Goal: Task Accomplishment & Management: Use online tool/utility

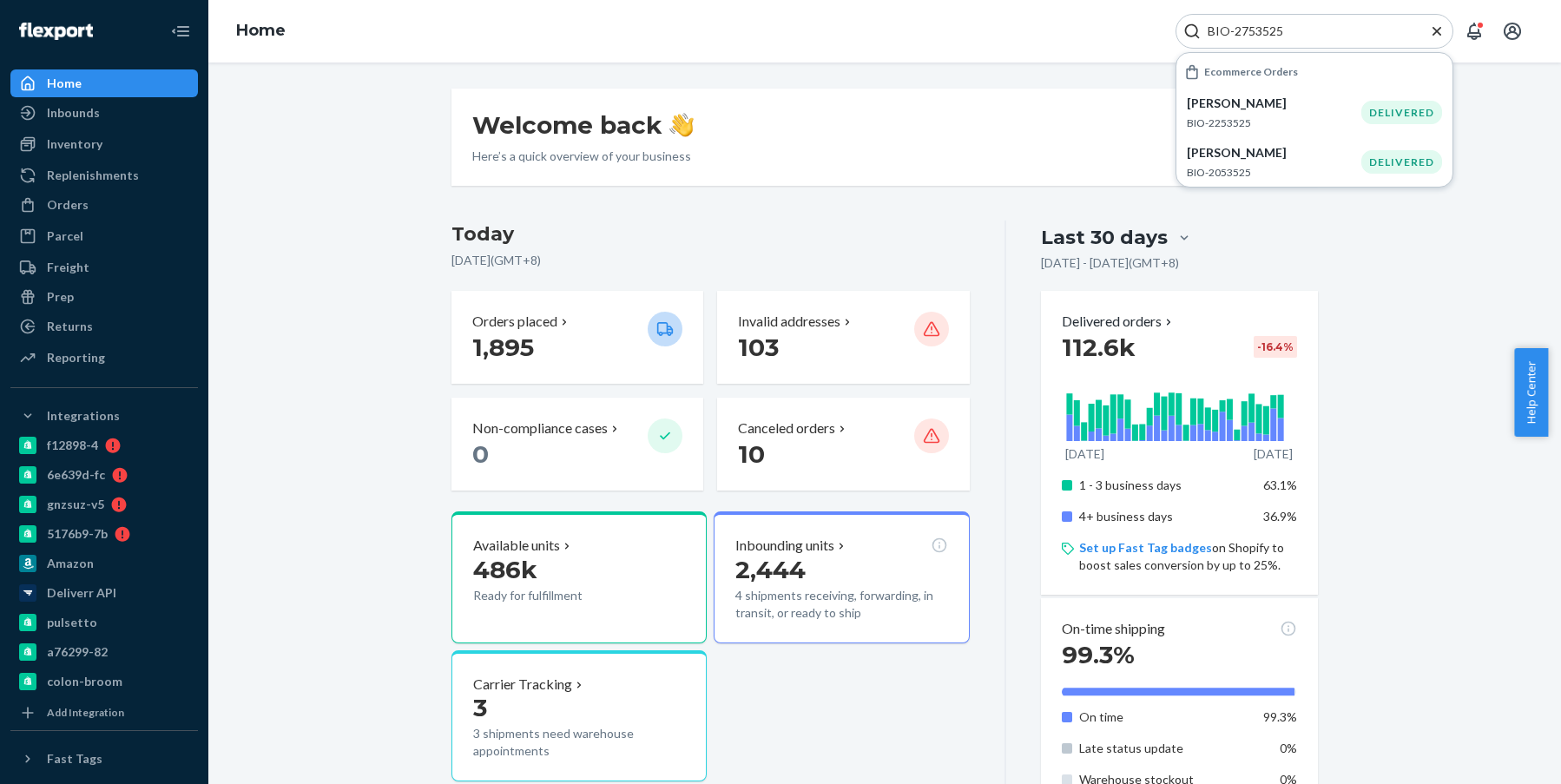
drag, startPoint x: 1329, startPoint y: 34, endPoint x: 1214, endPoint y: 34, distance: 115.0
click at [1214, 34] on input "BIO-2753525" at bounding box center [1308, 31] width 214 height 17
click at [1239, 25] on input "BIO-2753525" at bounding box center [1308, 31] width 214 height 17
click at [1241, 26] on input "BIO-2753525" at bounding box center [1308, 31] width 214 height 17
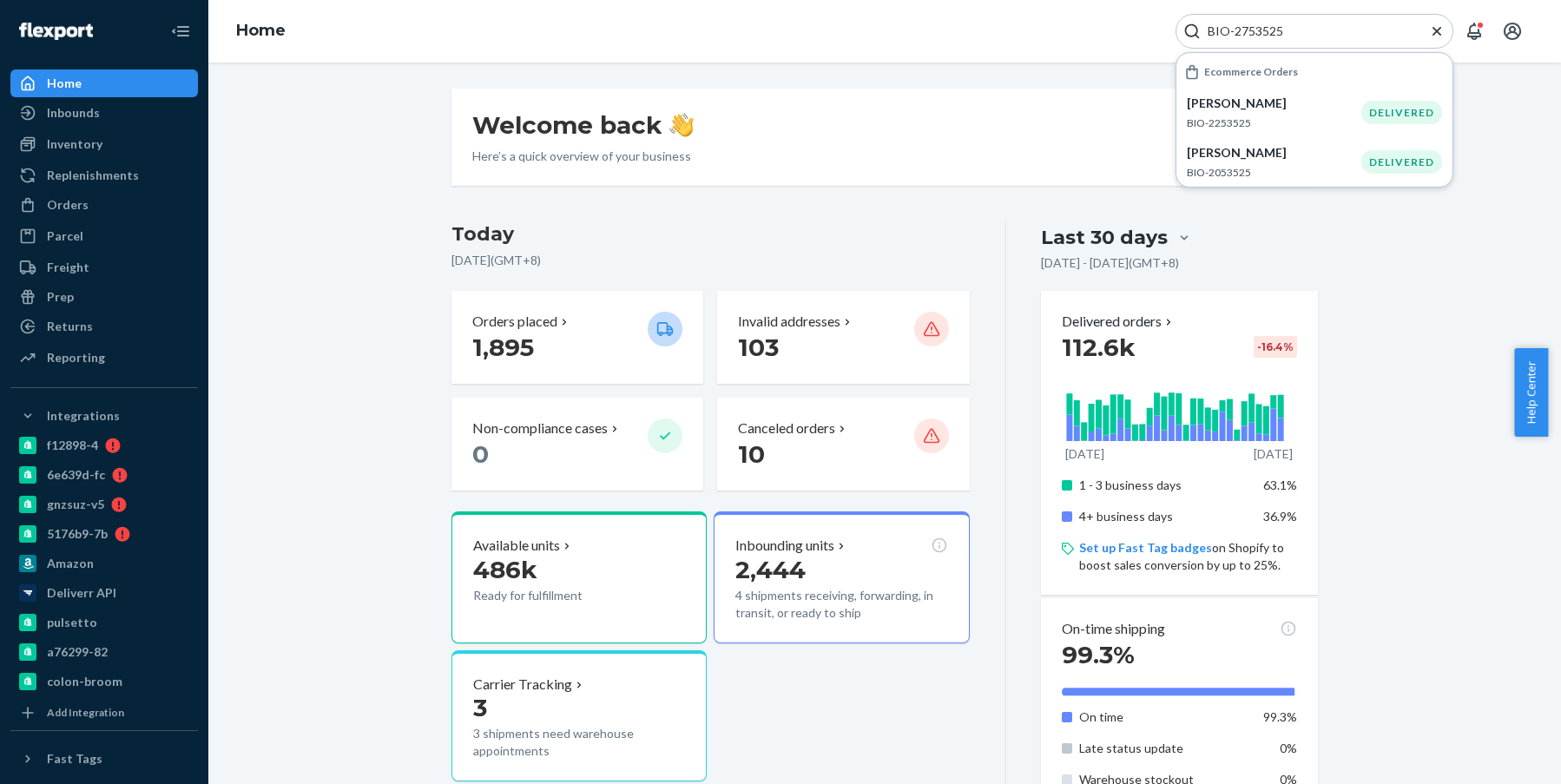
click at [1255, 12] on div "Home BIO-2753525 Ecommerce Orders [PERSON_NAME] BIO-2253525 DELIVERED [PERSON_N…" at bounding box center [885, 31] width 1353 height 63
click at [1255, 31] on input "BIO-2753525" at bounding box center [1308, 31] width 214 height 17
paste input "571163"
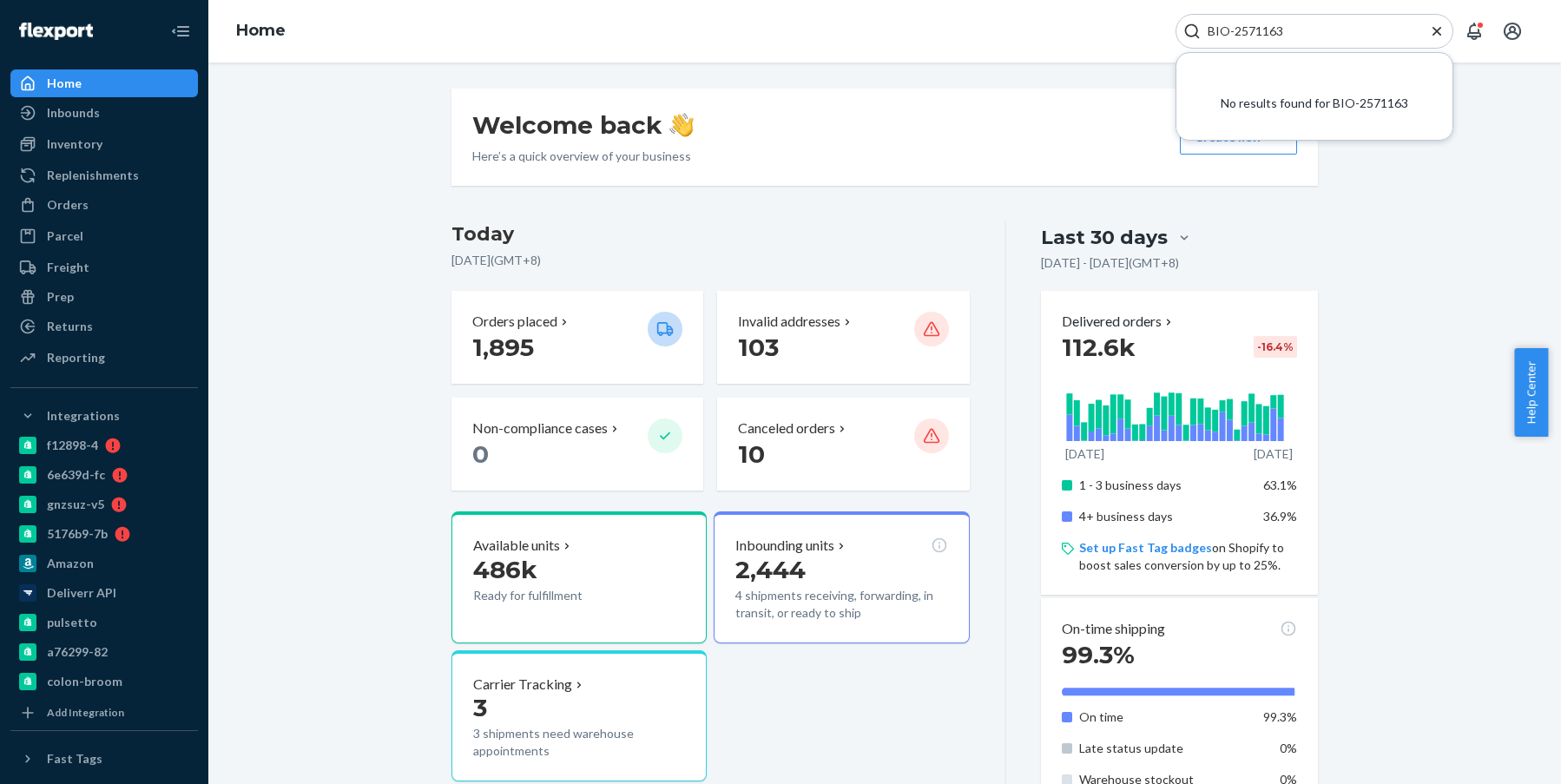
drag, startPoint x: 1291, startPoint y: 27, endPoint x: 1011, endPoint y: 43, distance: 280.5
click at [1013, 43] on div "Home BIO-2571163 No results found for BIO-2571163" at bounding box center [885, 31] width 1353 height 63
paste input "2571163"
type input "BIO-2571163"
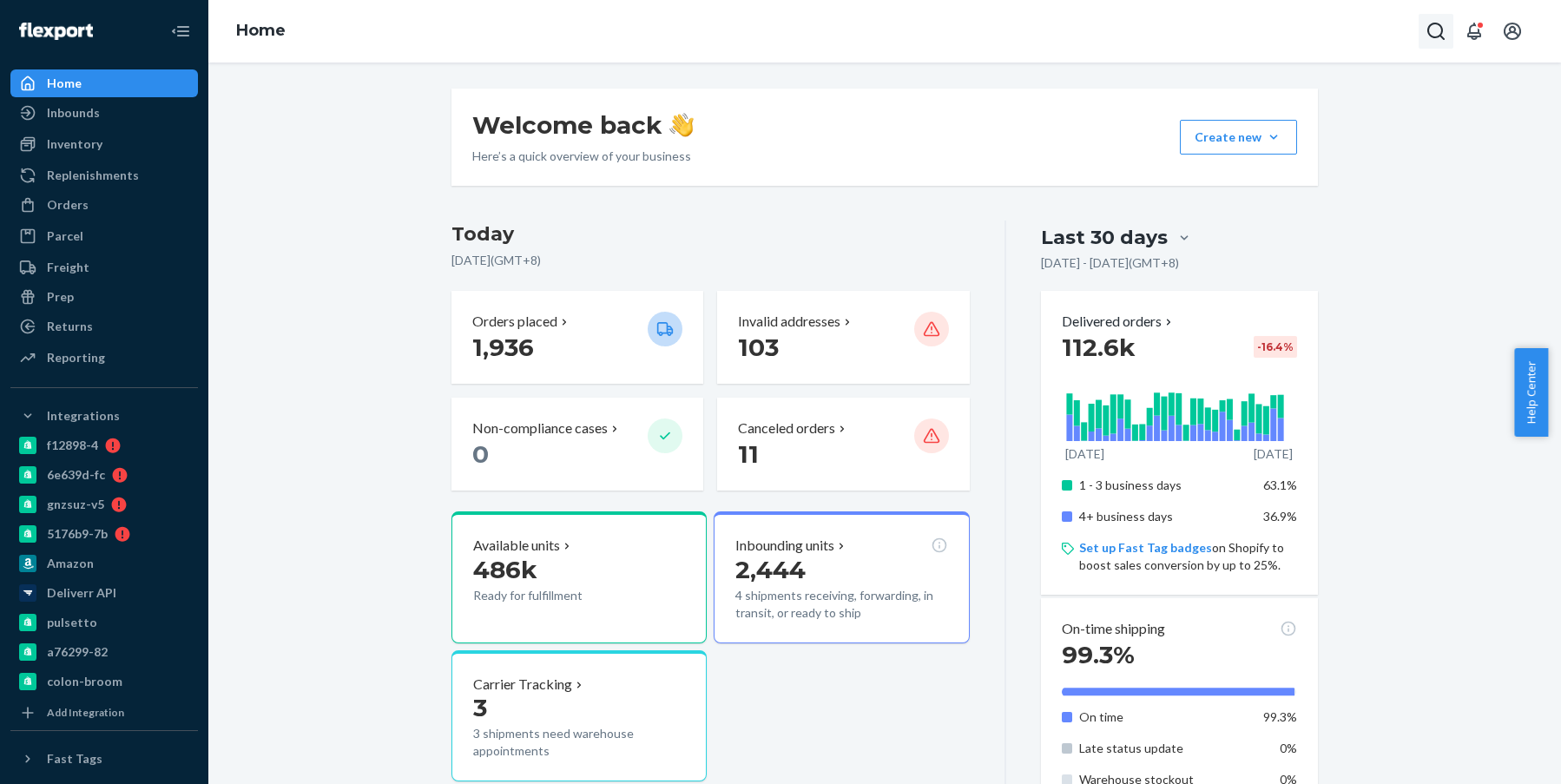
click at [1423, 34] on button "Open Search Box" at bounding box center [1436, 31] width 34 height 34
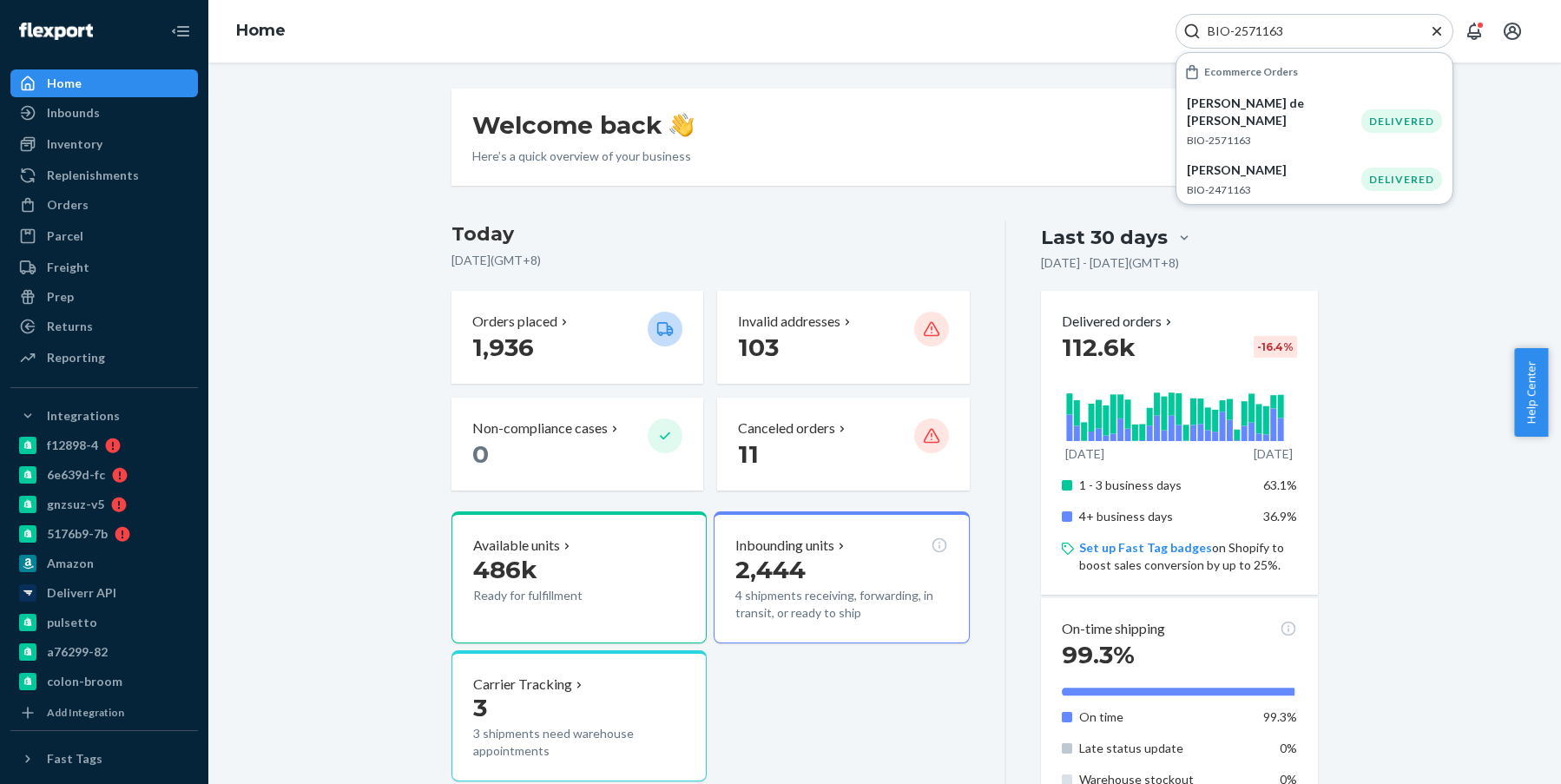
type input "BIO-2571163"
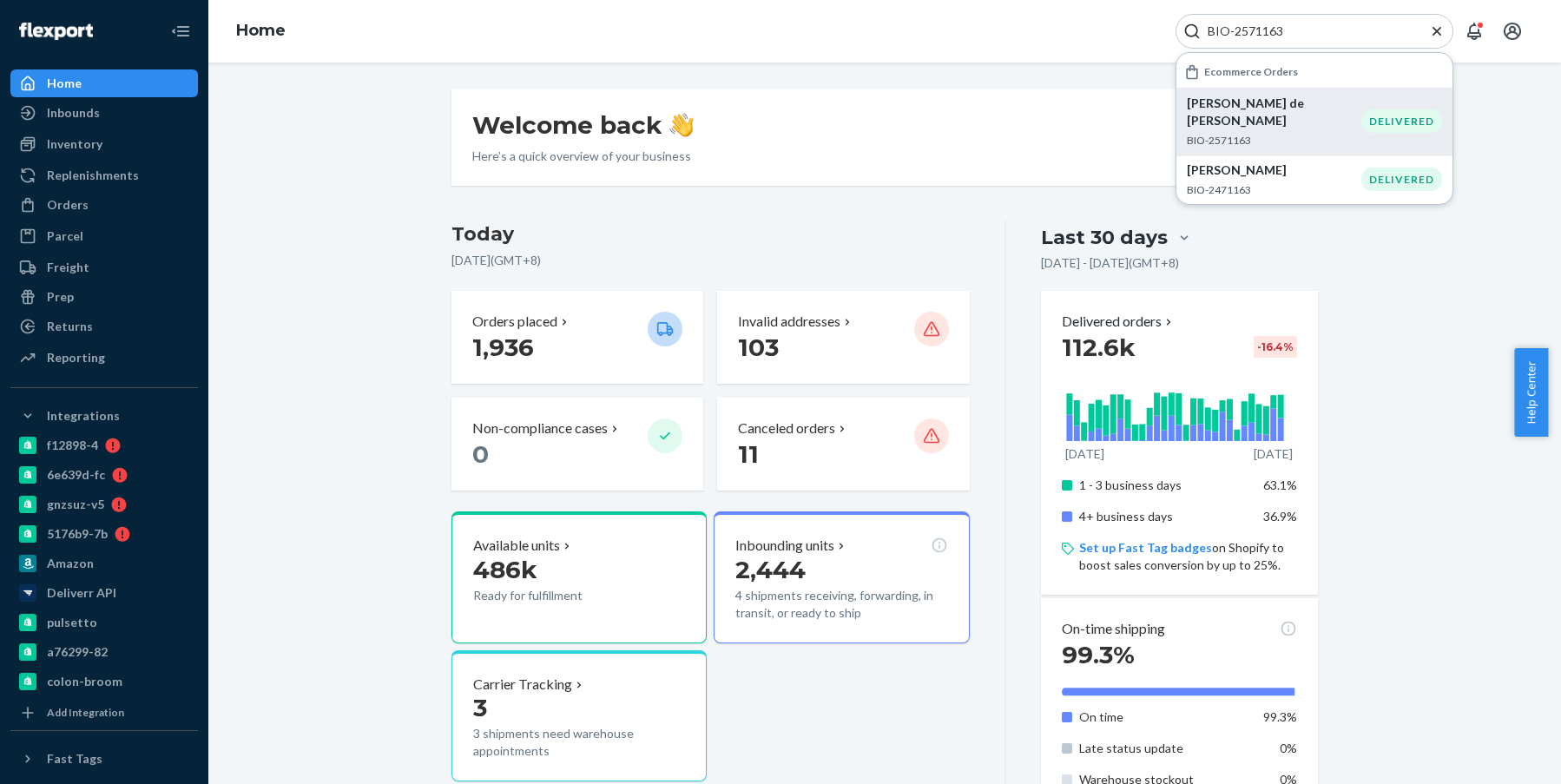
click at [1344, 102] on p "[PERSON_NAME] de [PERSON_NAME]" at bounding box center [1275, 111] width 175 height 34
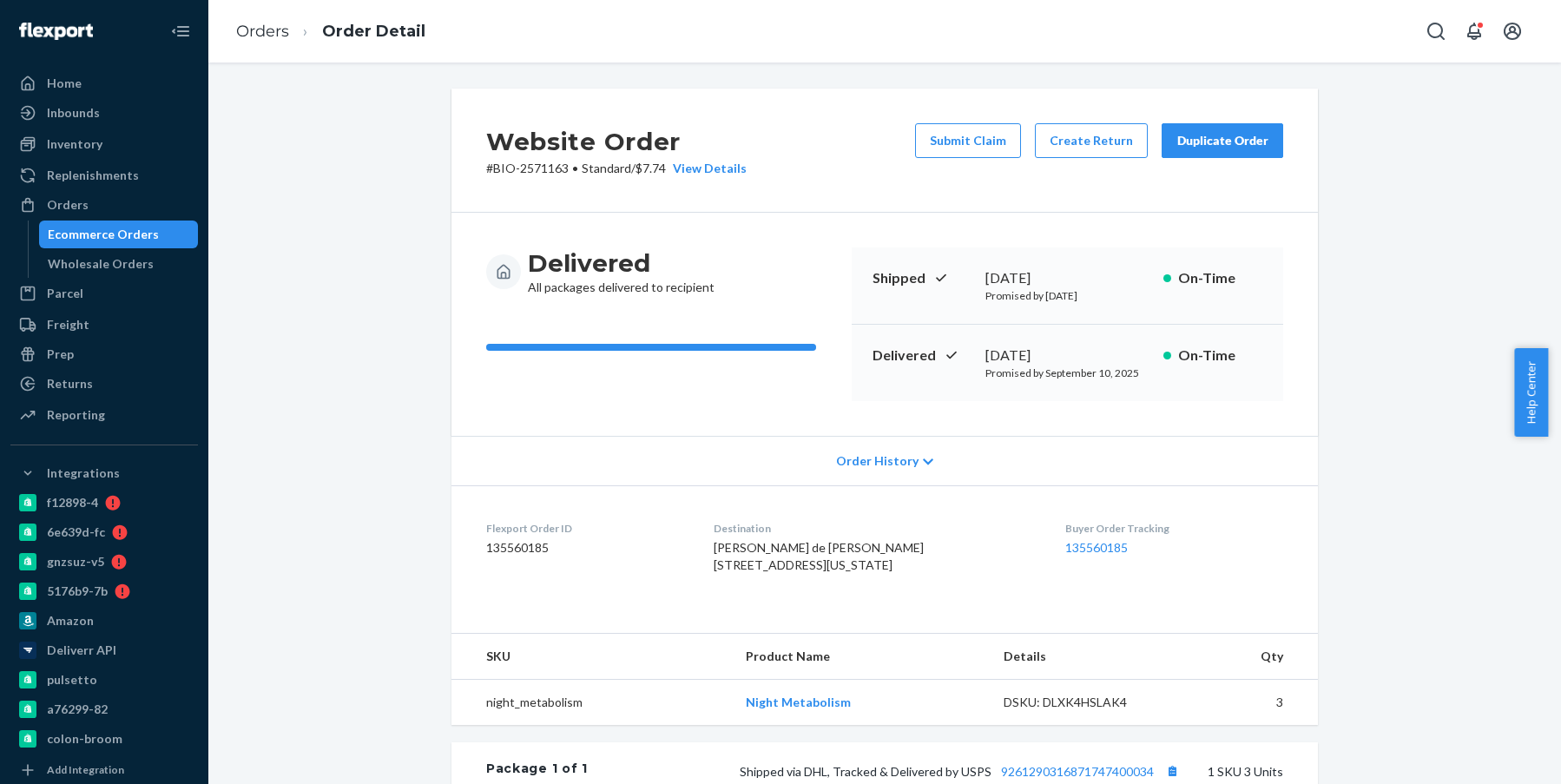
drag, startPoint x: 1100, startPoint y: 353, endPoint x: 982, endPoint y: 363, distance: 118.4
click at [985, 363] on div "September 3, 2025" at bounding box center [1067, 355] width 164 height 20
copy div "September 3, 2025"
click at [1432, 39] on icon "Open Search Box" at bounding box center [1436, 31] width 21 height 21
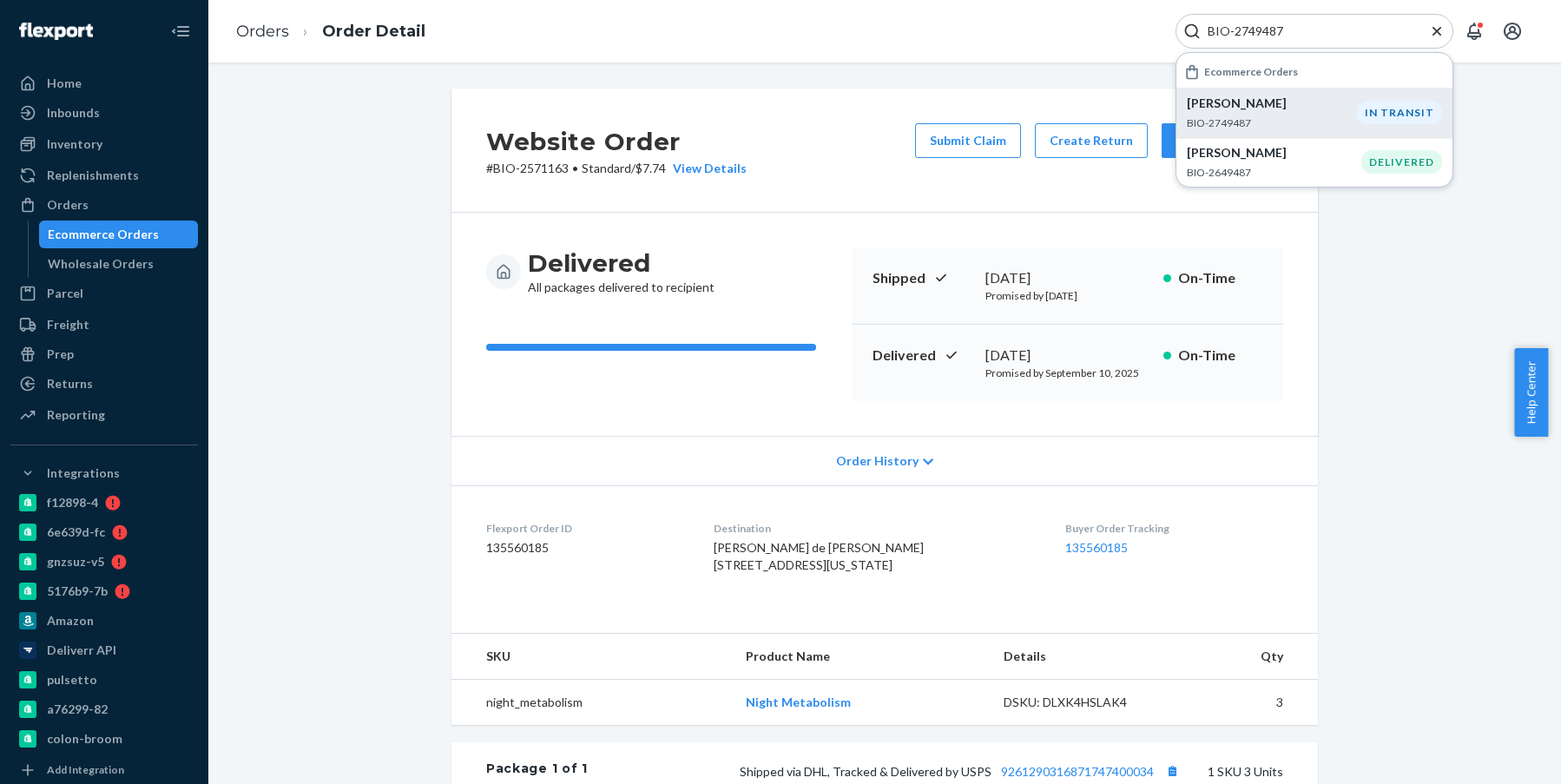
click at [1344, 96] on p "Lana Johansen" at bounding box center [1273, 102] width 170 height 17
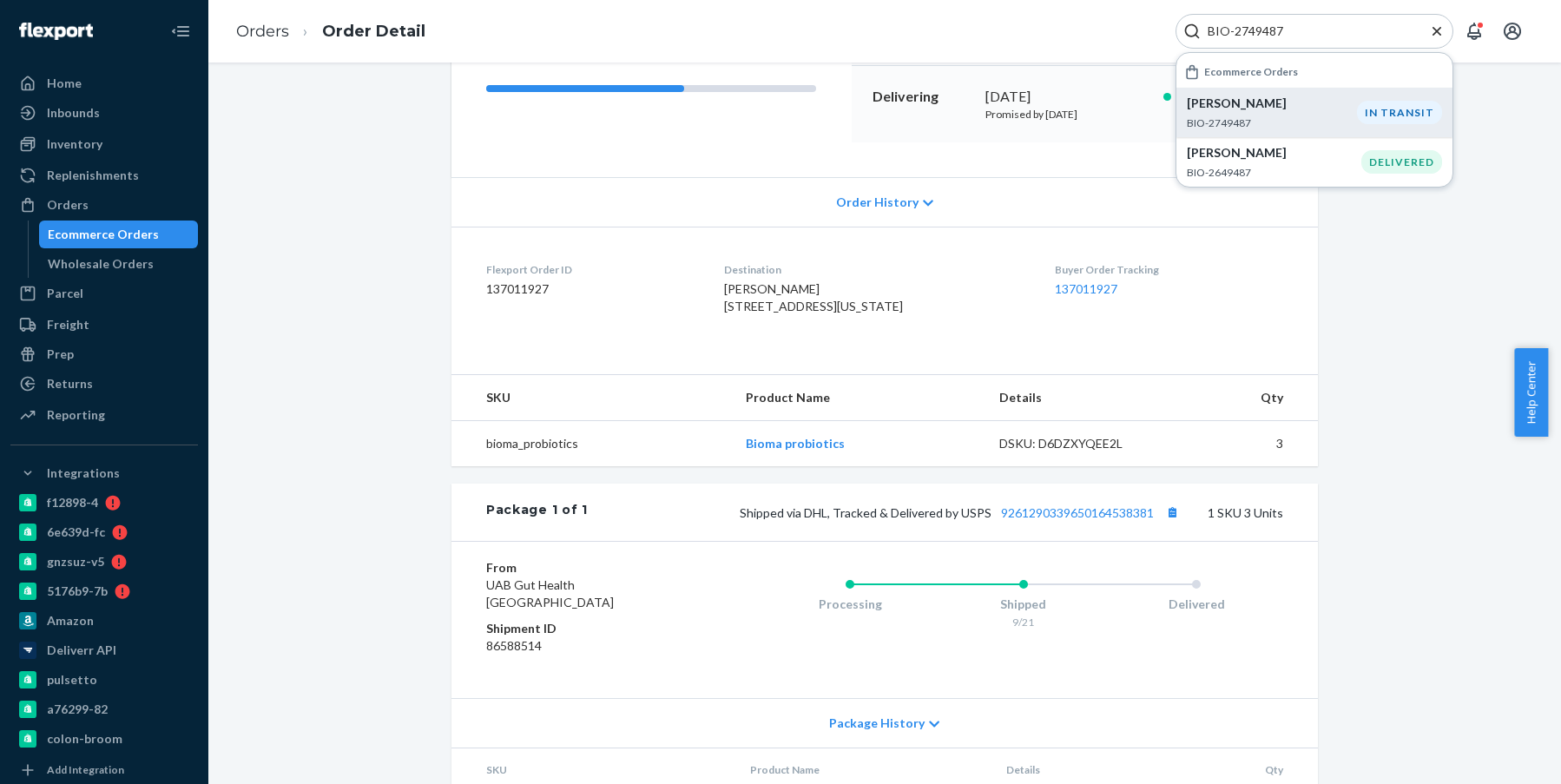
scroll to position [260, 0]
click at [1081, 518] on link "9261290339650164538381" at bounding box center [1078, 511] width 153 height 15
click at [1256, 31] on input "BIO-2749487" at bounding box center [1308, 31] width 214 height 17
click at [1257, 31] on input "BIO-2749487" at bounding box center [1308, 31] width 214 height 17
paste input "671955"
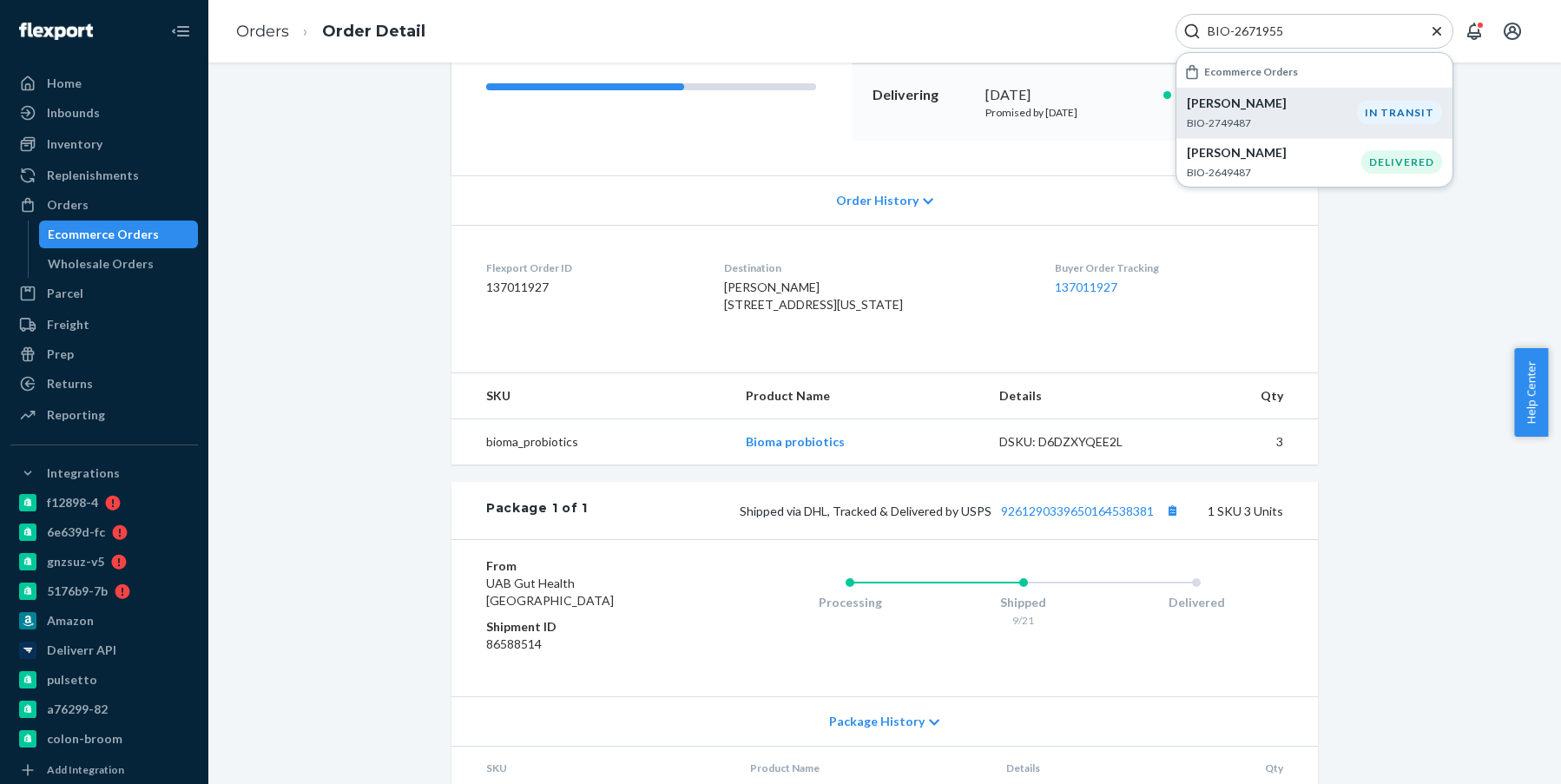
type input "BIO-2671955"
click at [1292, 90] on li "Jo Ann Schmidt BIO-2671955 DELIVERED" at bounding box center [1314, 121] width 276 height 67
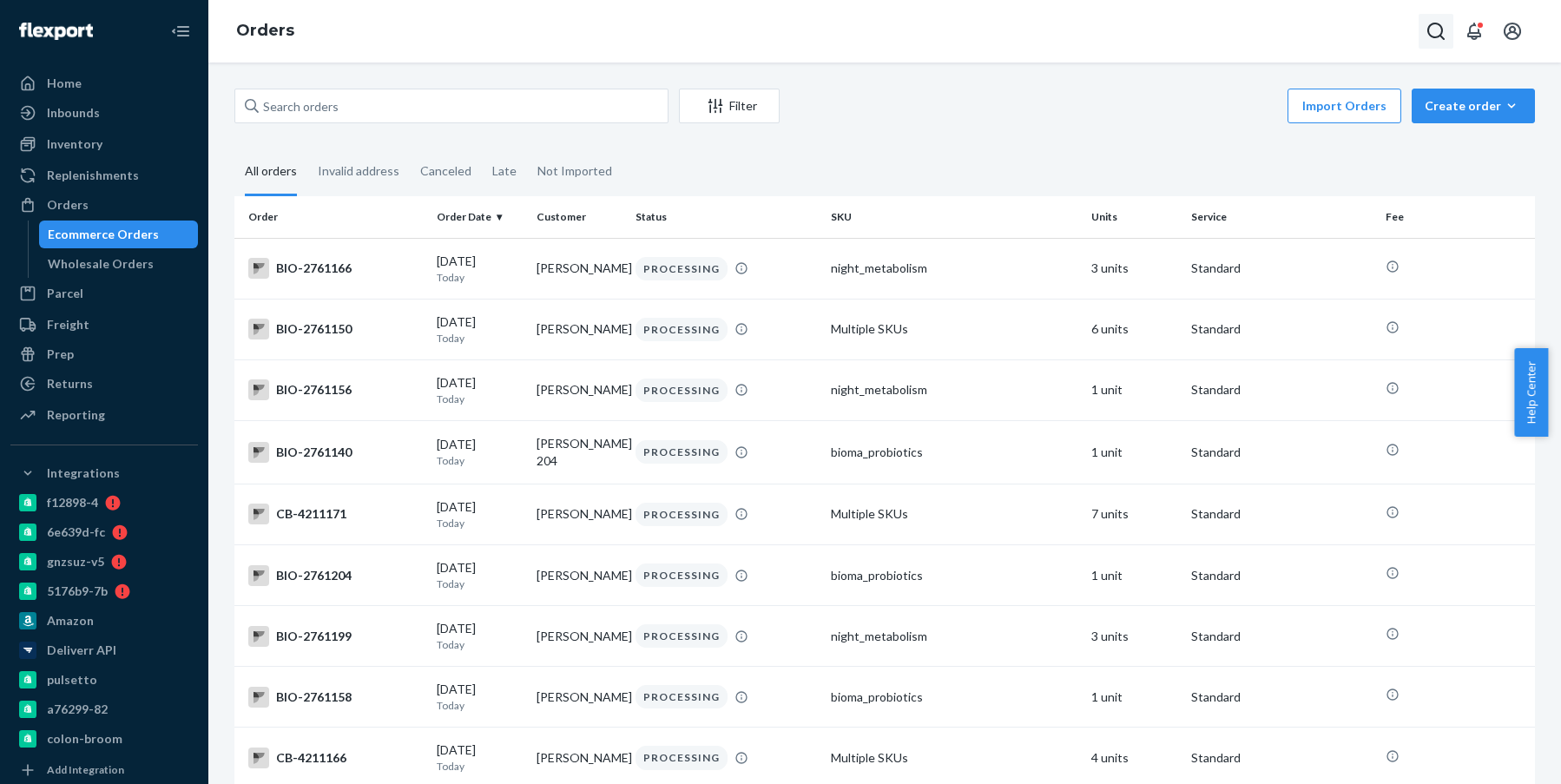
click at [1448, 33] on button "Open Search Box" at bounding box center [1436, 31] width 34 height 34
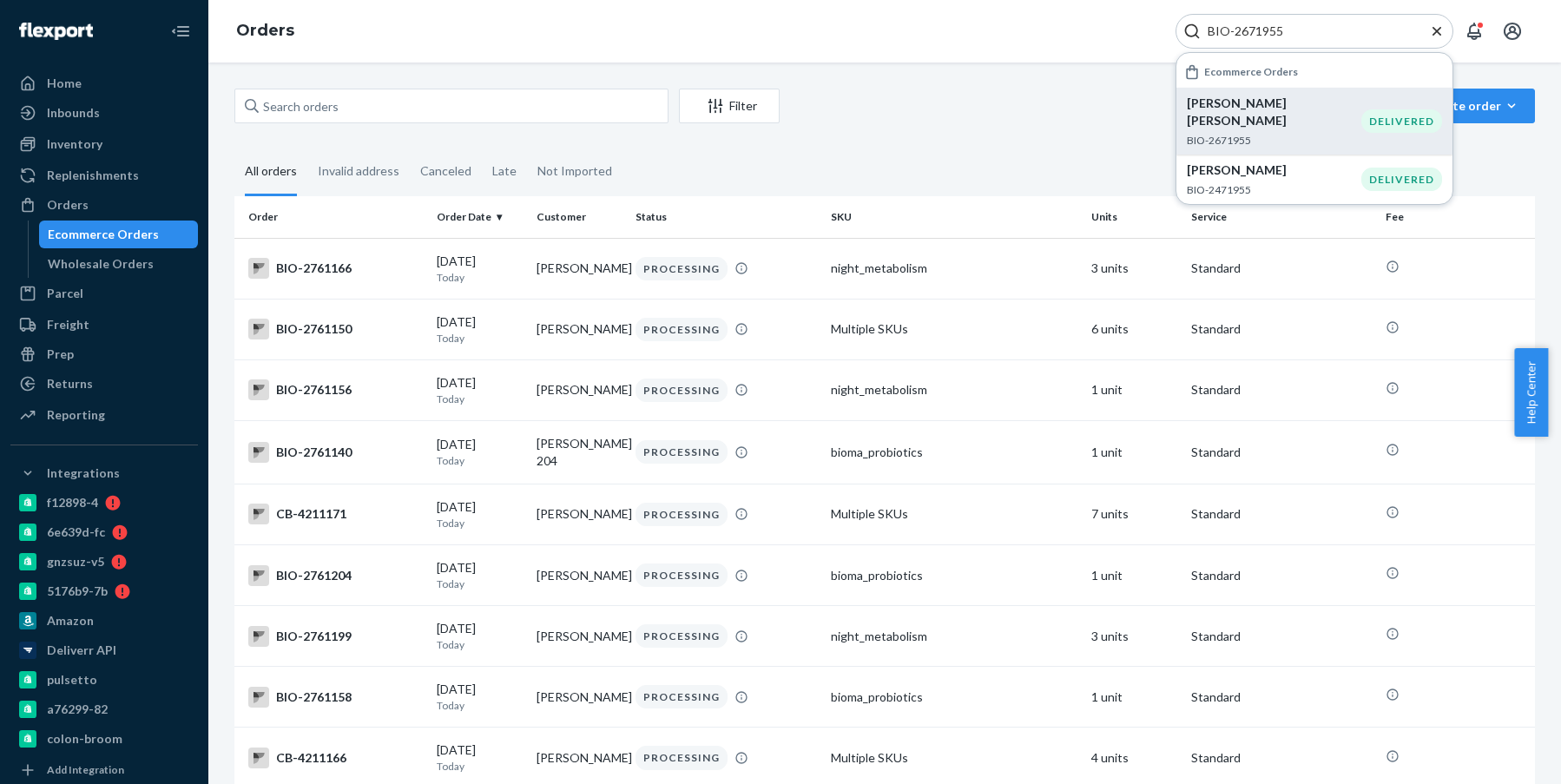
type input "BIO-2671955"
click at [1275, 133] on p "BIO-2671955" at bounding box center [1275, 140] width 175 height 15
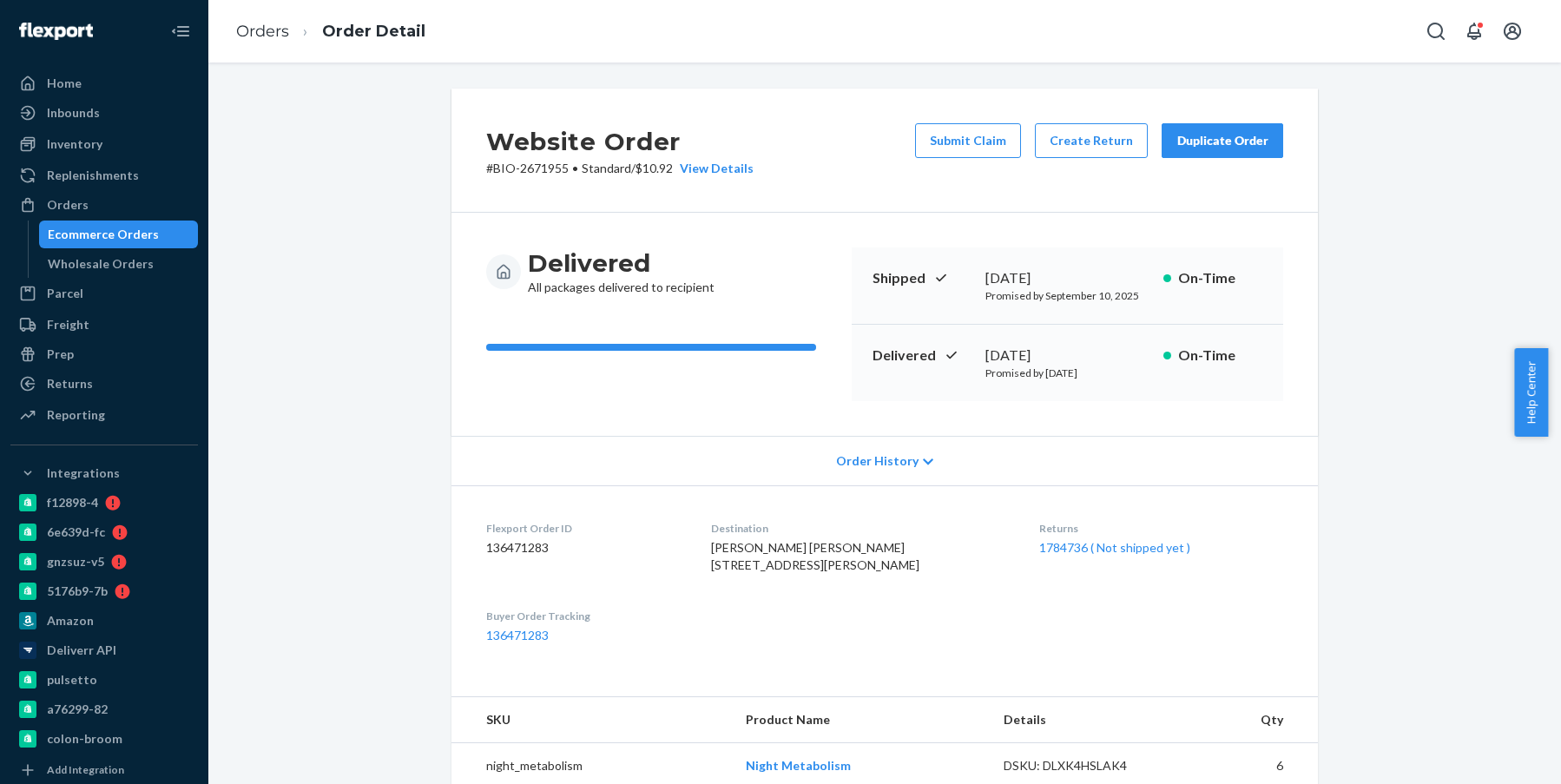
drag, startPoint x: 1110, startPoint y: 348, endPoint x: 979, endPoint y: 344, distance: 131.1
click at [985, 345] on div "September 16, 2025" at bounding box center [1067, 355] width 164 height 20
copy div "September 16, 2025"
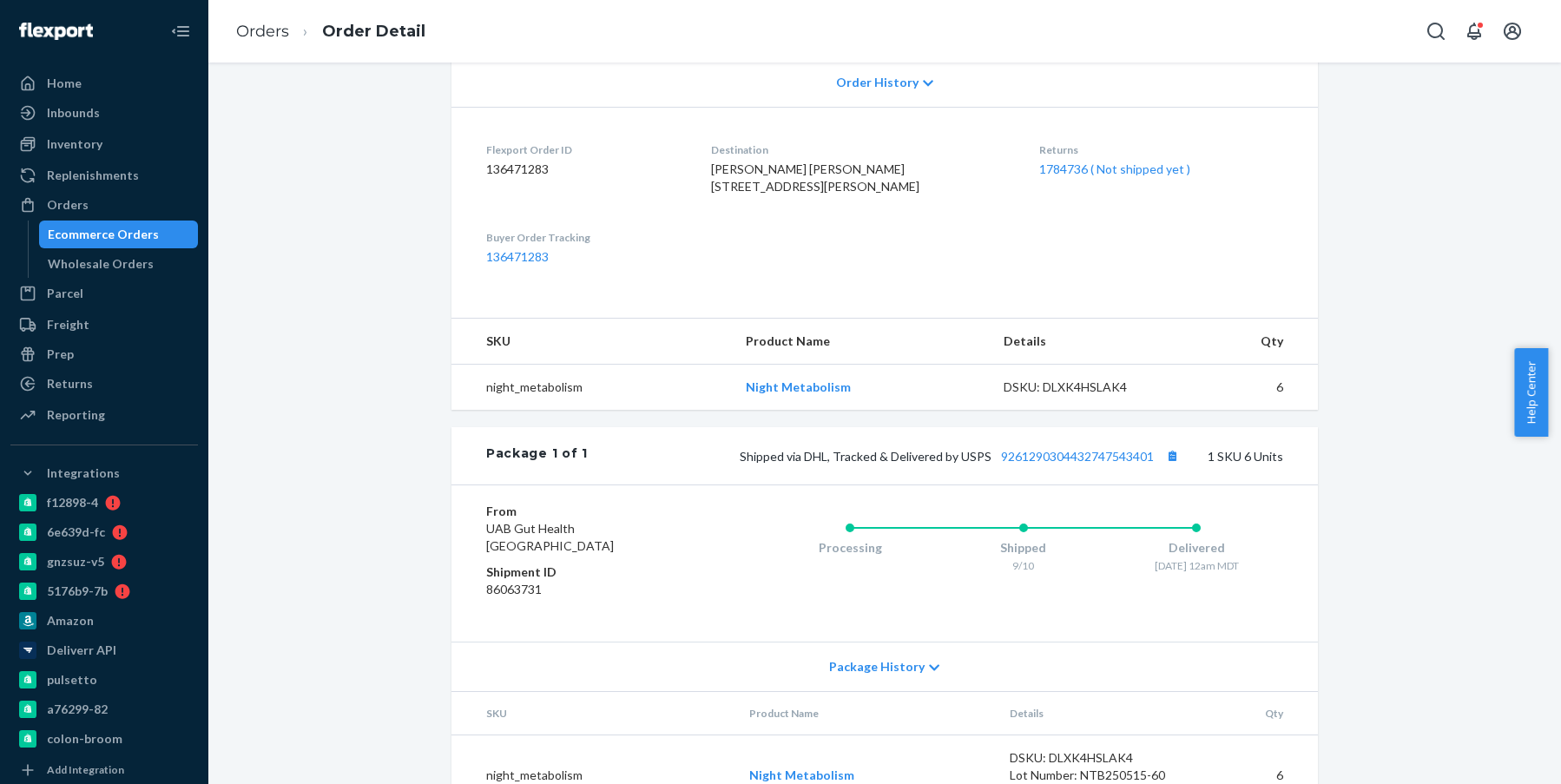
scroll to position [465, 0]
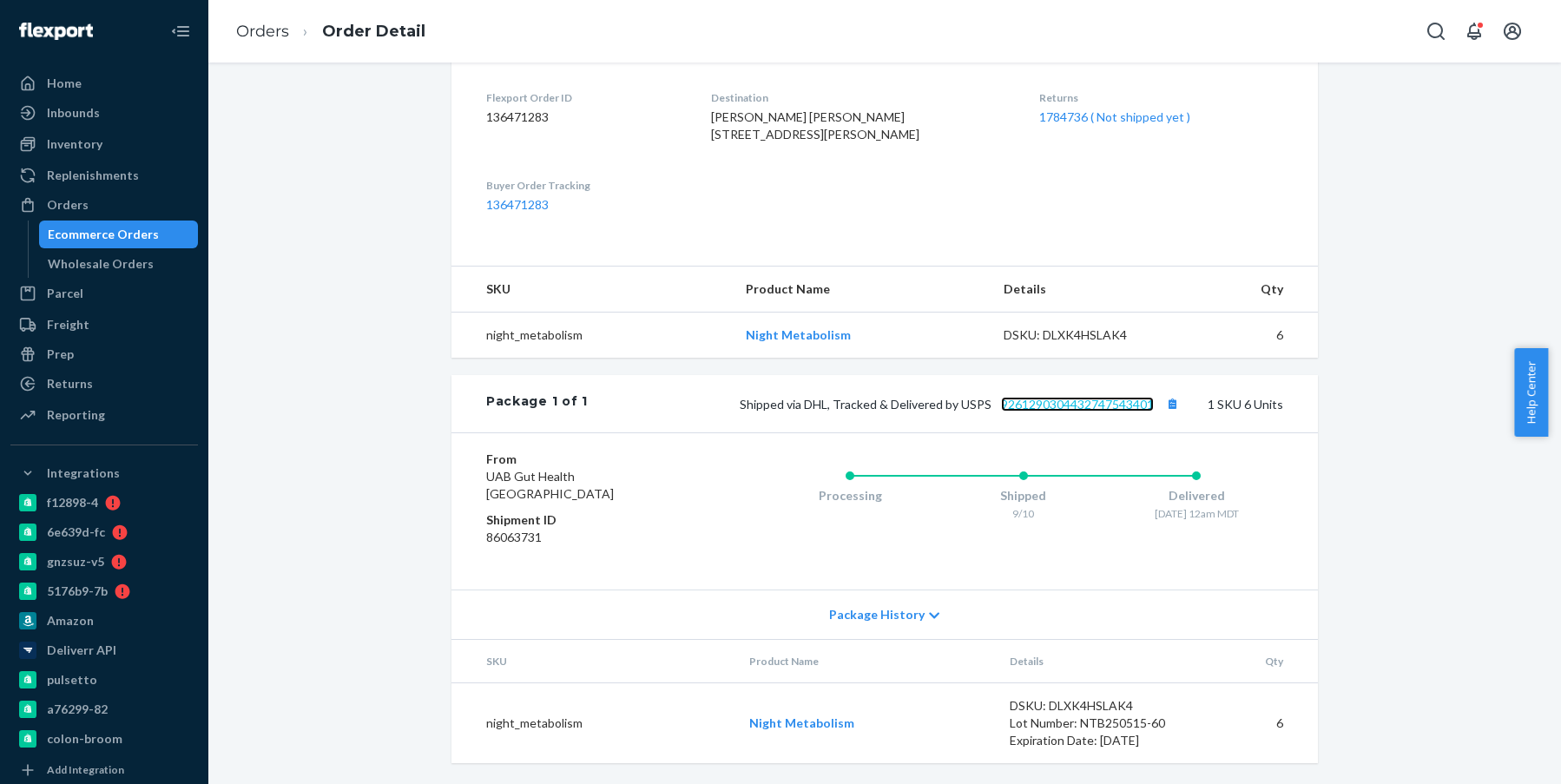
click at [1097, 403] on link "9261290304432747543401" at bounding box center [1078, 404] width 153 height 15
click at [1444, 31] on icon "Open Search Box" at bounding box center [1436, 31] width 21 height 21
click at [1374, 33] on input "Search Input" at bounding box center [1308, 31] width 214 height 17
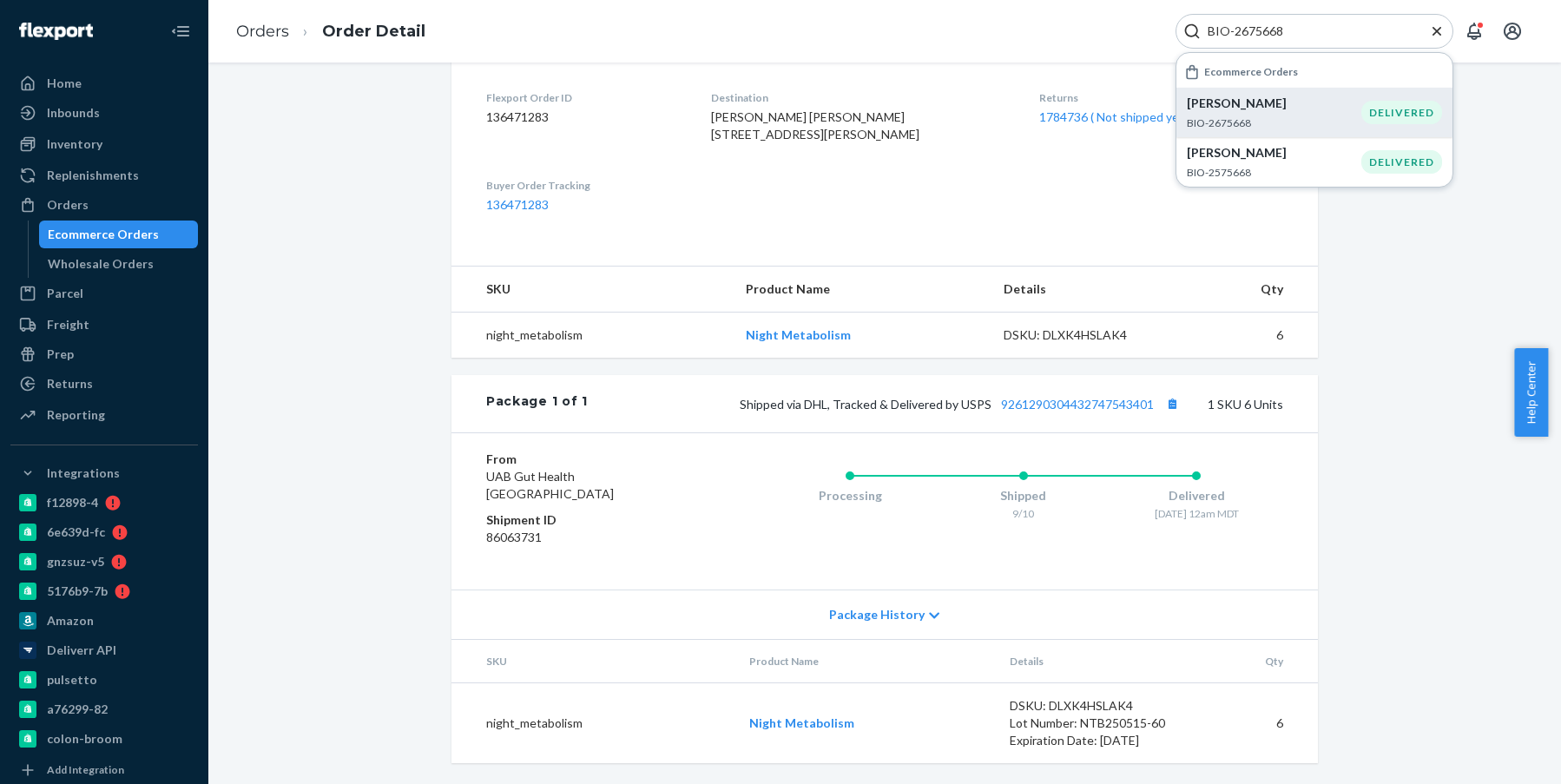
type input "BIO-2675668"
click at [1276, 117] on p "BIO-2675668" at bounding box center [1275, 122] width 175 height 15
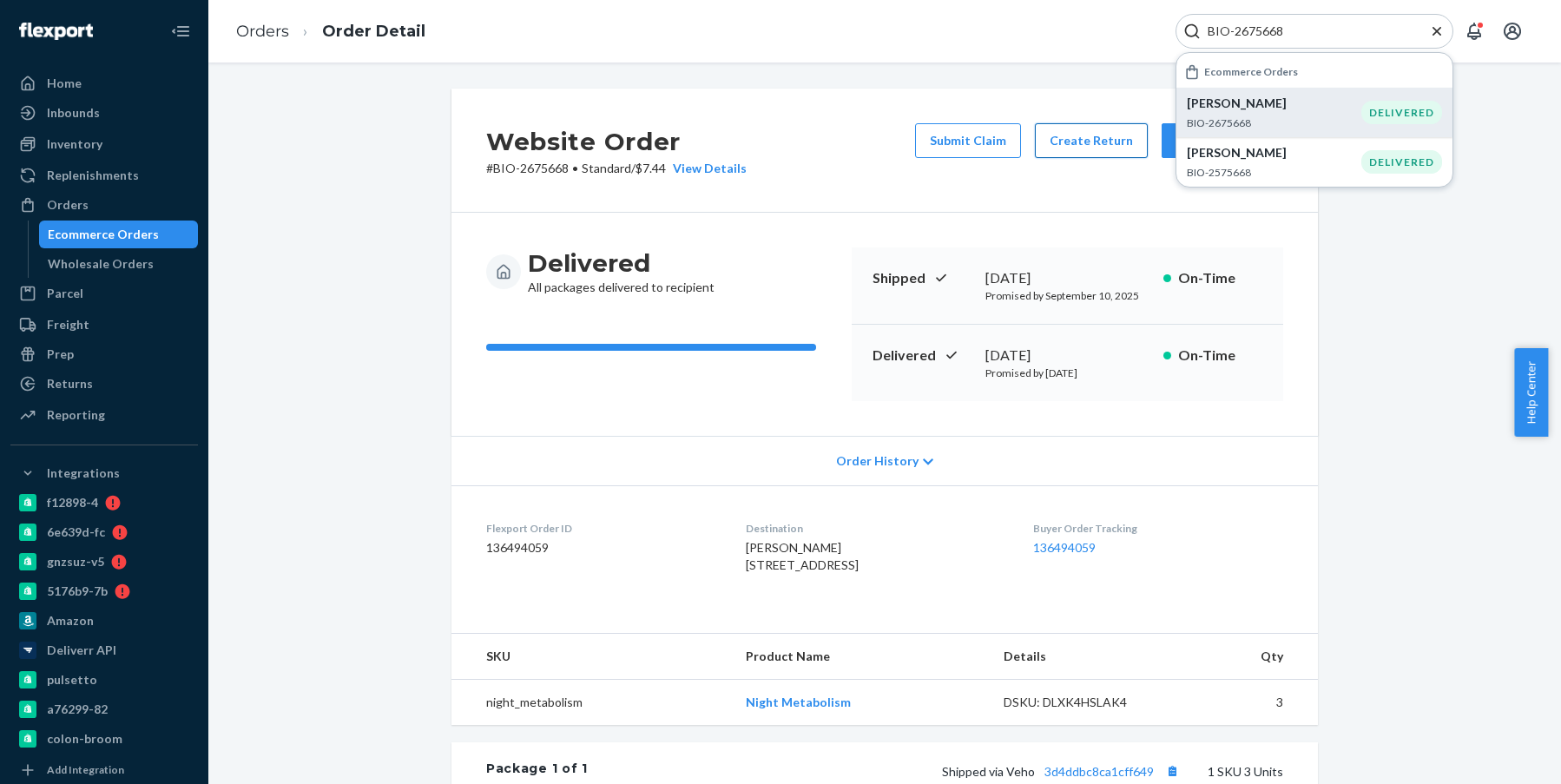
click at [1067, 134] on button "Create Return" at bounding box center [1091, 140] width 113 height 34
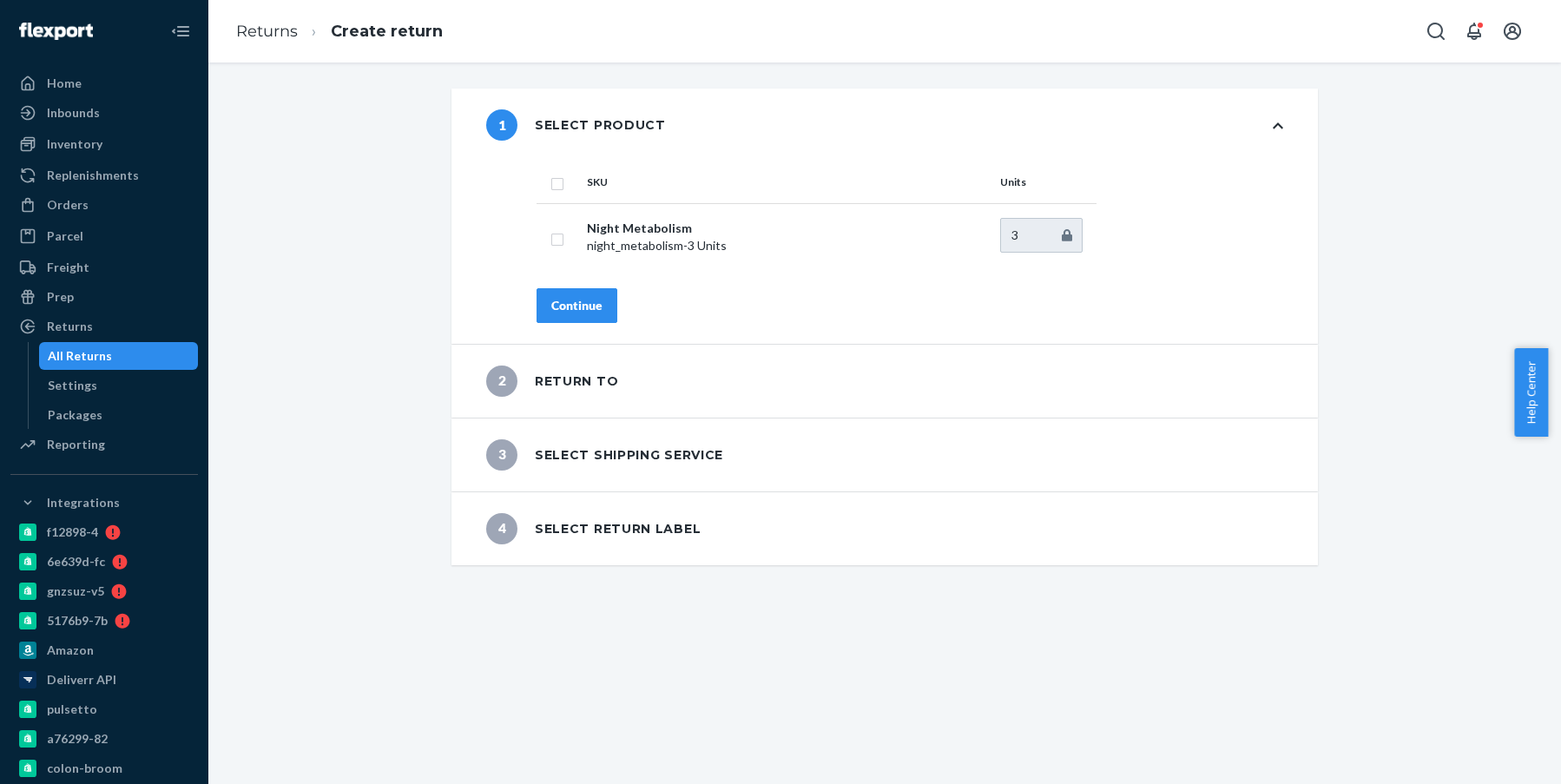
click at [550, 176] on input "checkbox" at bounding box center [557, 182] width 14 height 18
checkbox input "true"
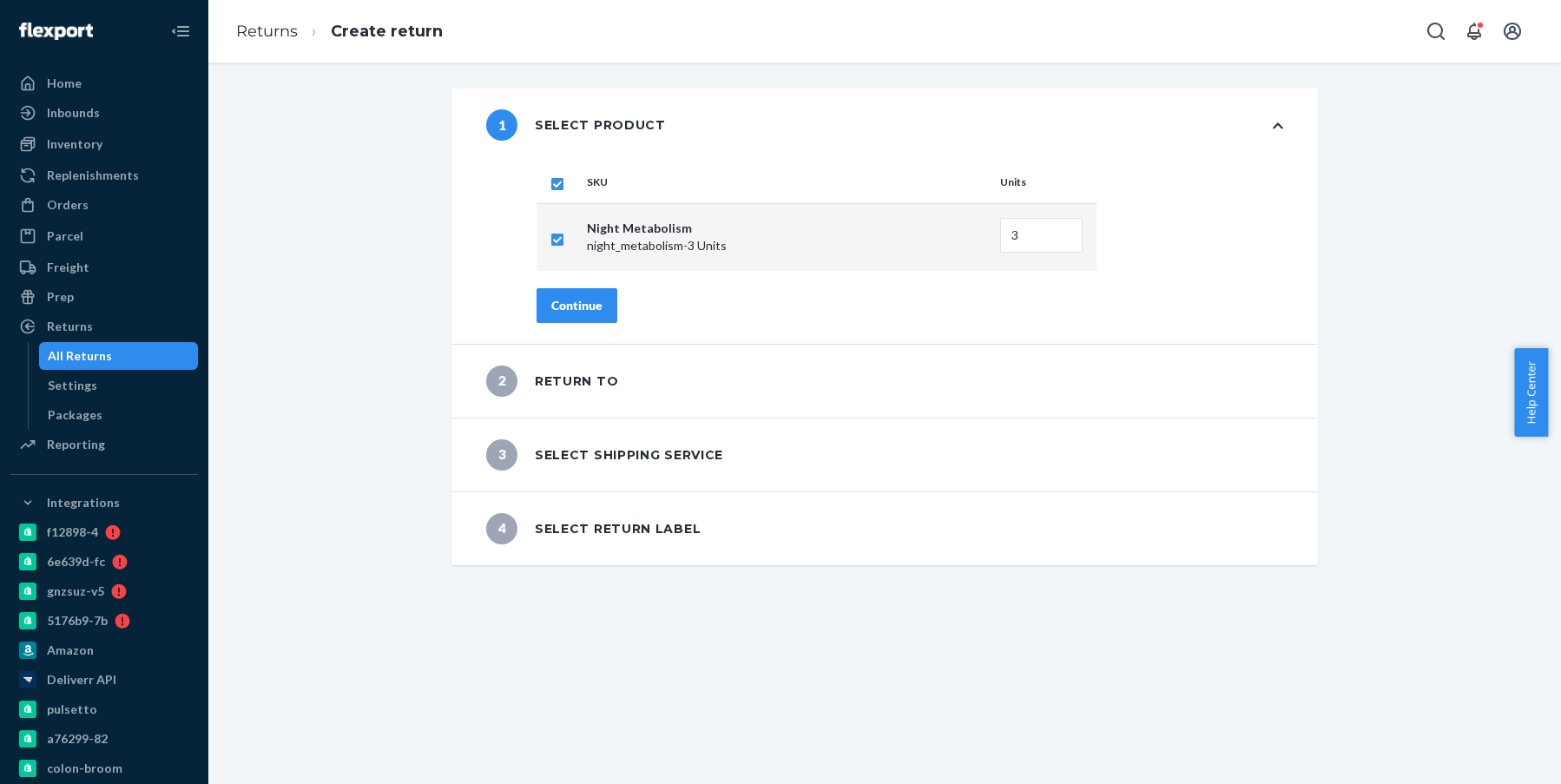
click at [586, 306] on div "Continue" at bounding box center [577, 305] width 52 height 17
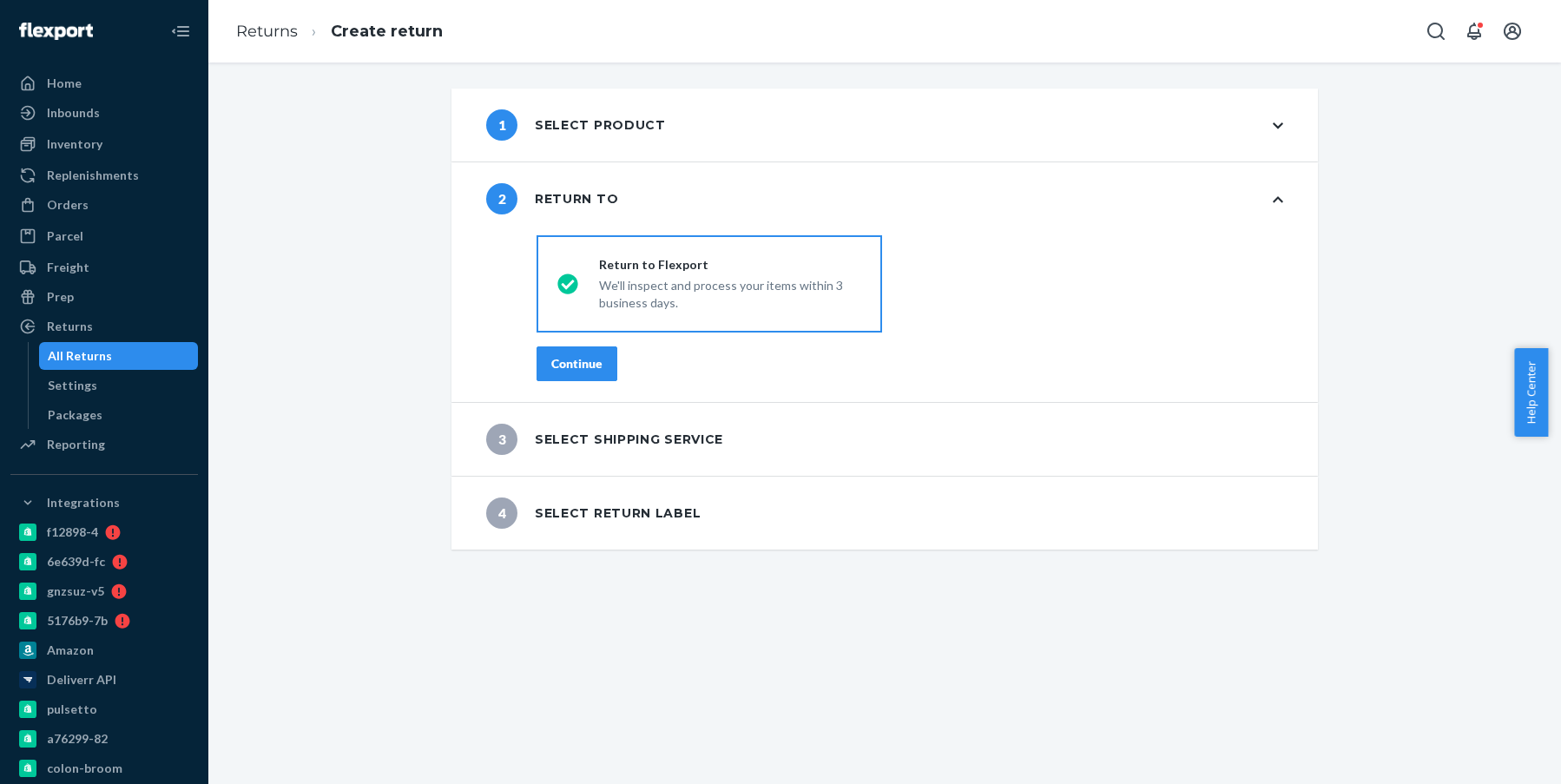
click at [571, 353] on button "Continue" at bounding box center [577, 363] width 81 height 34
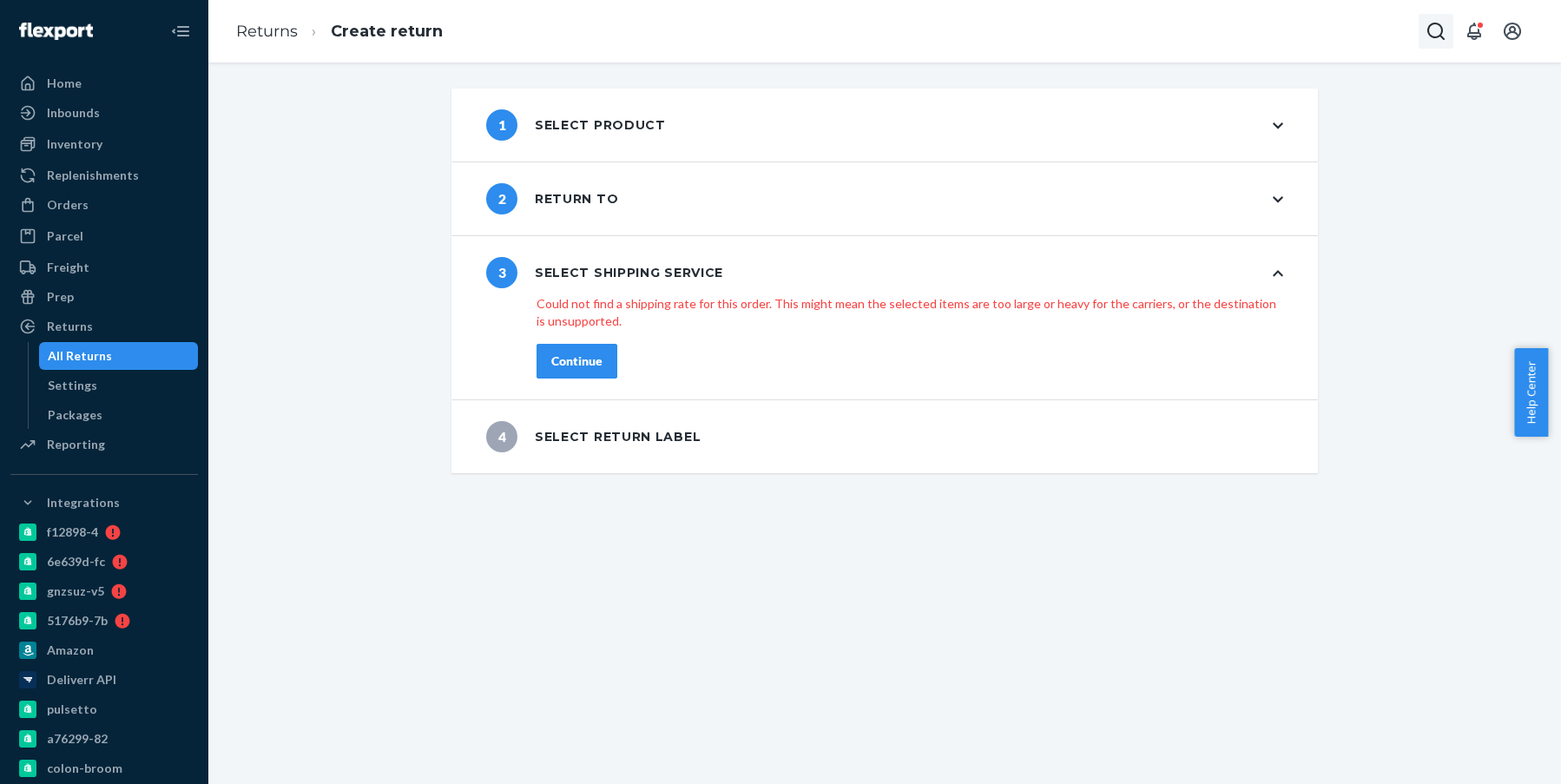
click at [1434, 33] on icon "Open Search Box" at bounding box center [1436, 31] width 21 height 21
click at [1285, 21] on div at bounding box center [1314, 31] width 278 height 34
click at [1248, 38] on input "Search Input" at bounding box center [1308, 31] width 214 height 17
paste input "2412256"
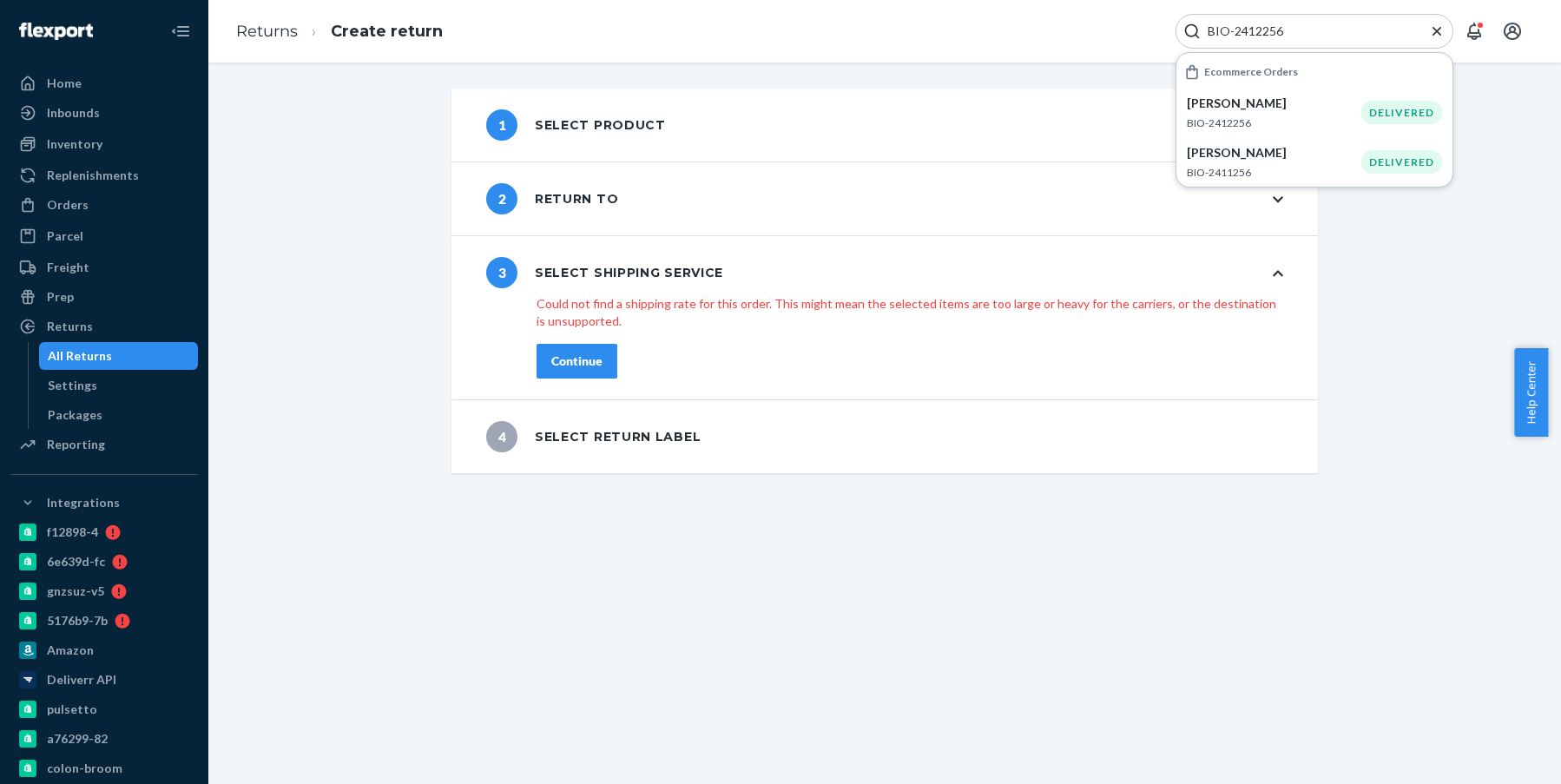
type input "BIO-2412256"
click at [1255, 96] on p "Mona Roberts" at bounding box center [1275, 102] width 175 height 17
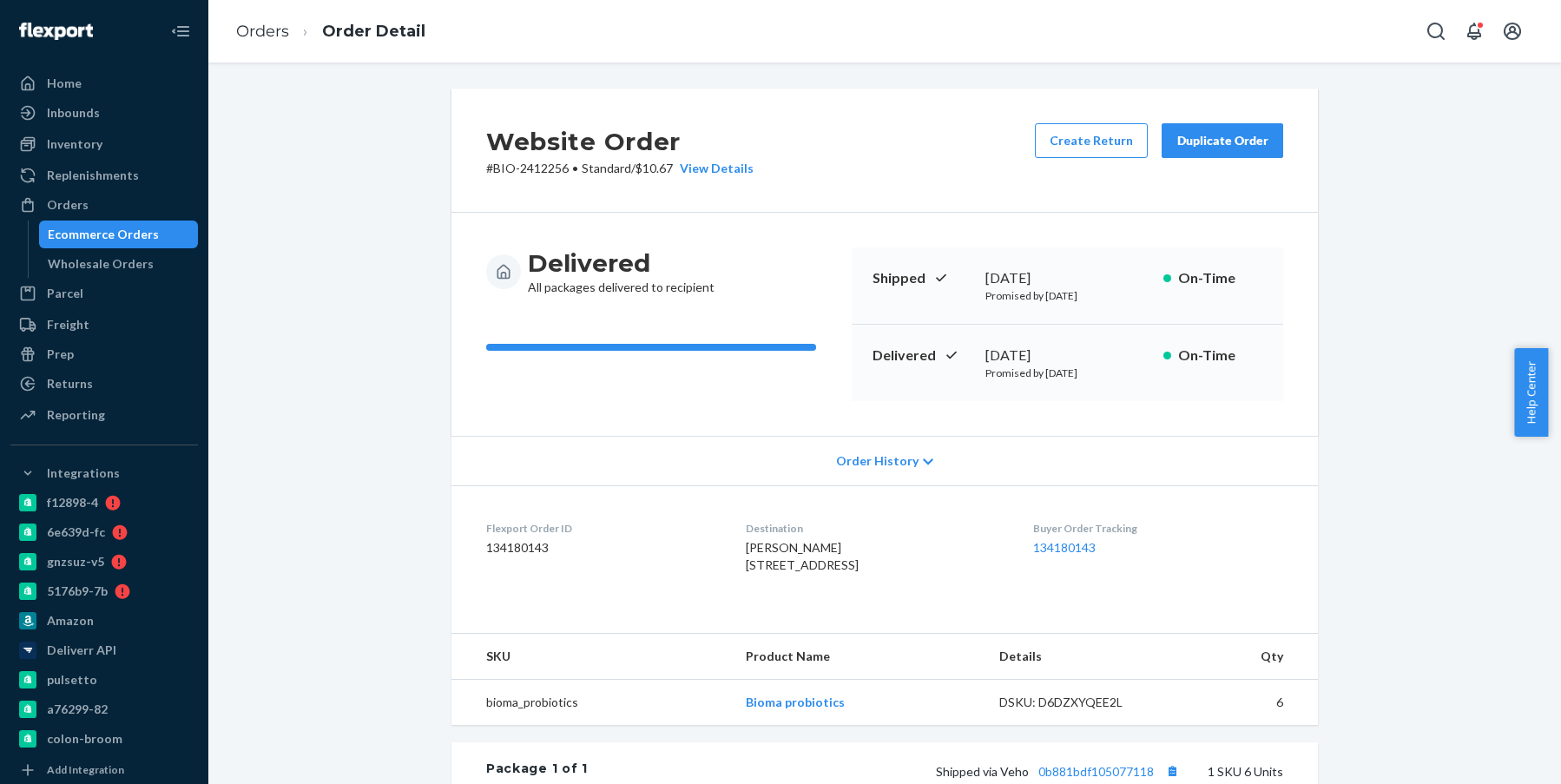
click at [740, 233] on div "Delivered All packages delivered to recipient Shipped August 11, 2025 Promised …" at bounding box center [885, 324] width 867 height 223
drag, startPoint x: 1093, startPoint y: 357, endPoint x: 953, endPoint y: 363, distance: 140.1
click at [953, 363] on div "Delivered August 13, 2025 Promised by August 20, 2025 On-Time" at bounding box center [1068, 363] width 431 height 76
copy div "August 13, 2025"
